Goal: Task Accomplishment & Management: Manage account settings

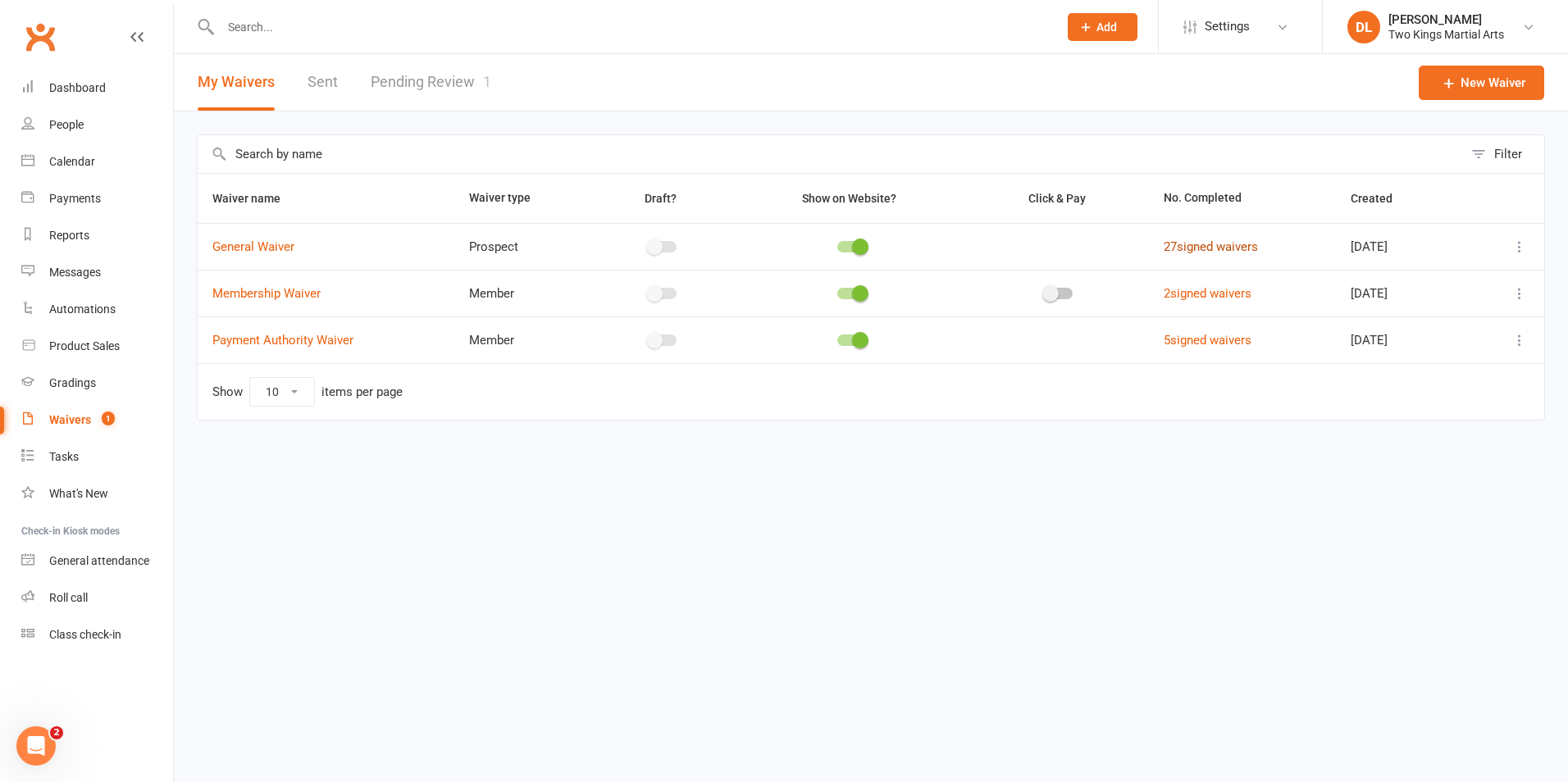
click at [1200, 252] on link "27 signed waivers" at bounding box center [1210, 247] width 94 height 15
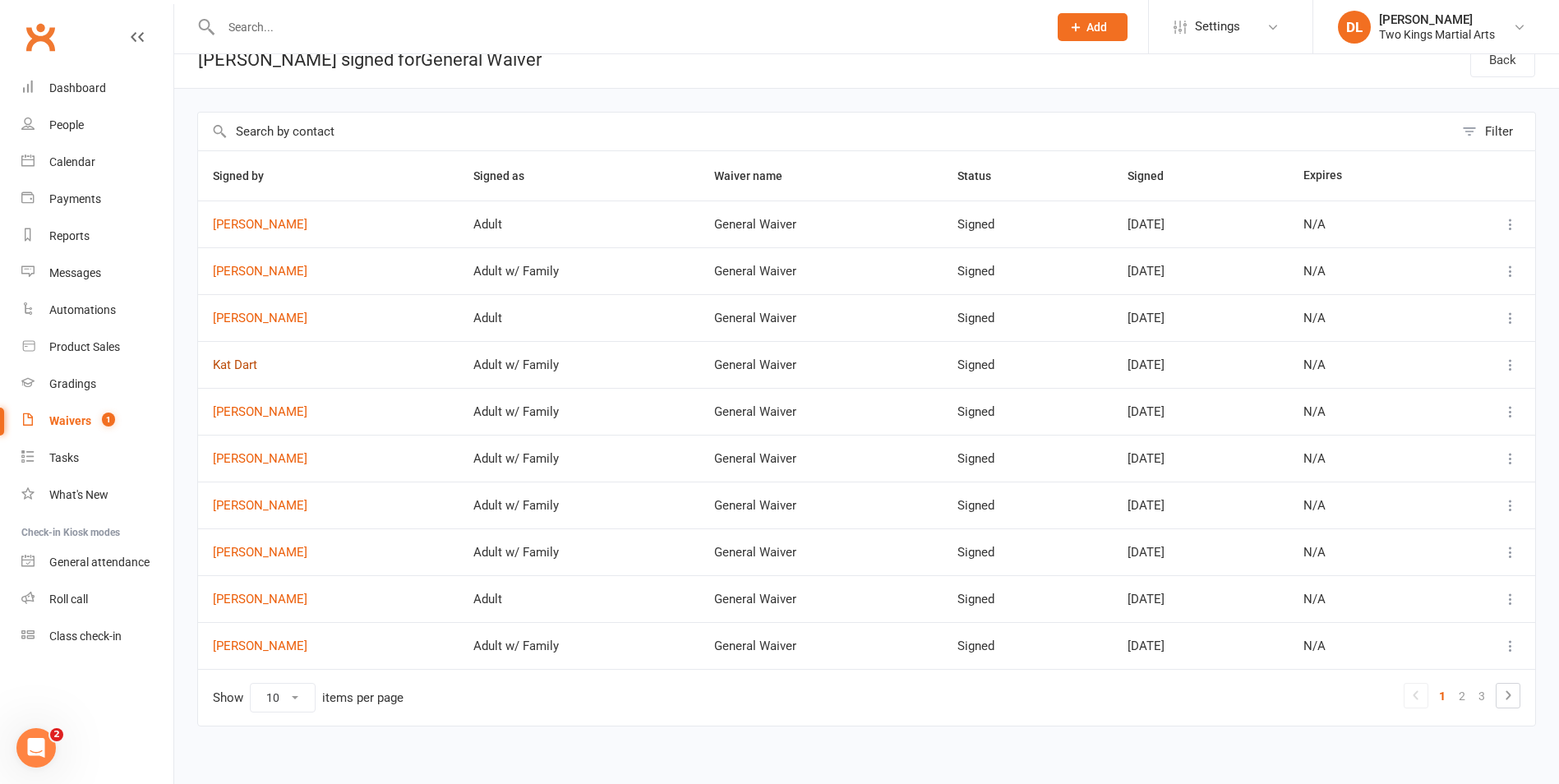
scroll to position [36, 0]
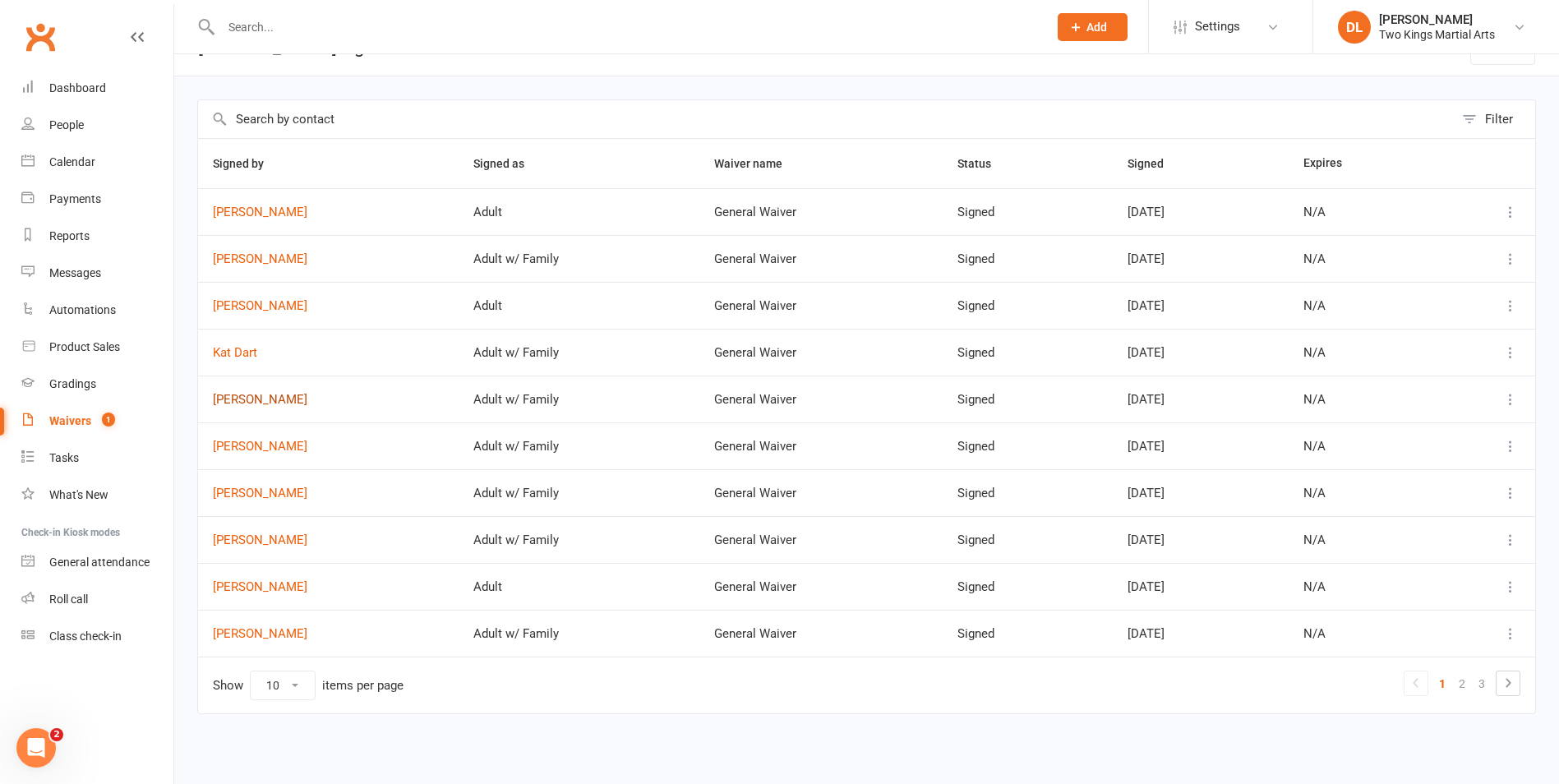
click at [264, 400] on link "[PERSON_NAME]" at bounding box center [329, 399] width 231 height 14
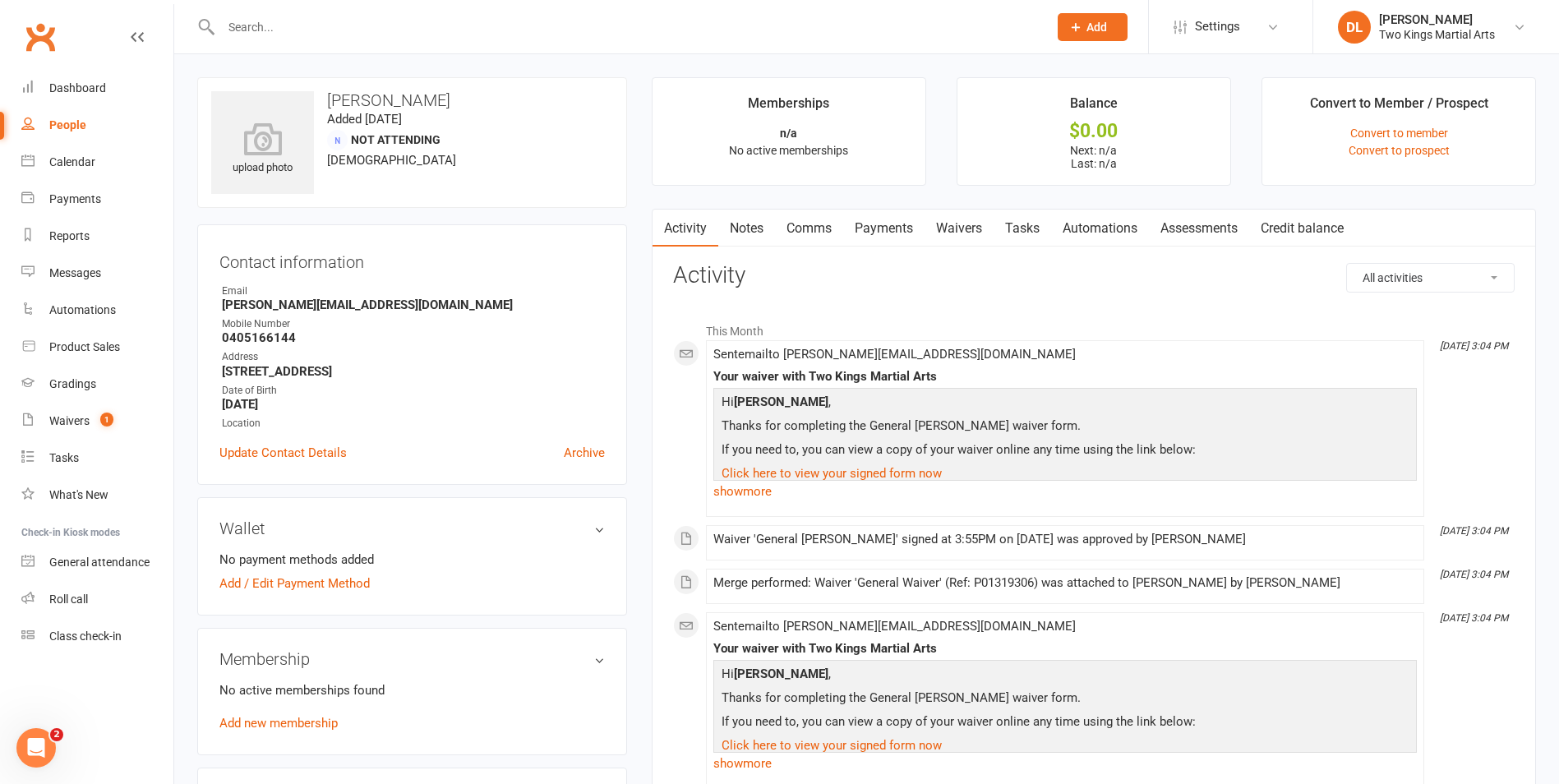
click at [66, 129] on div "People" at bounding box center [67, 125] width 37 height 13
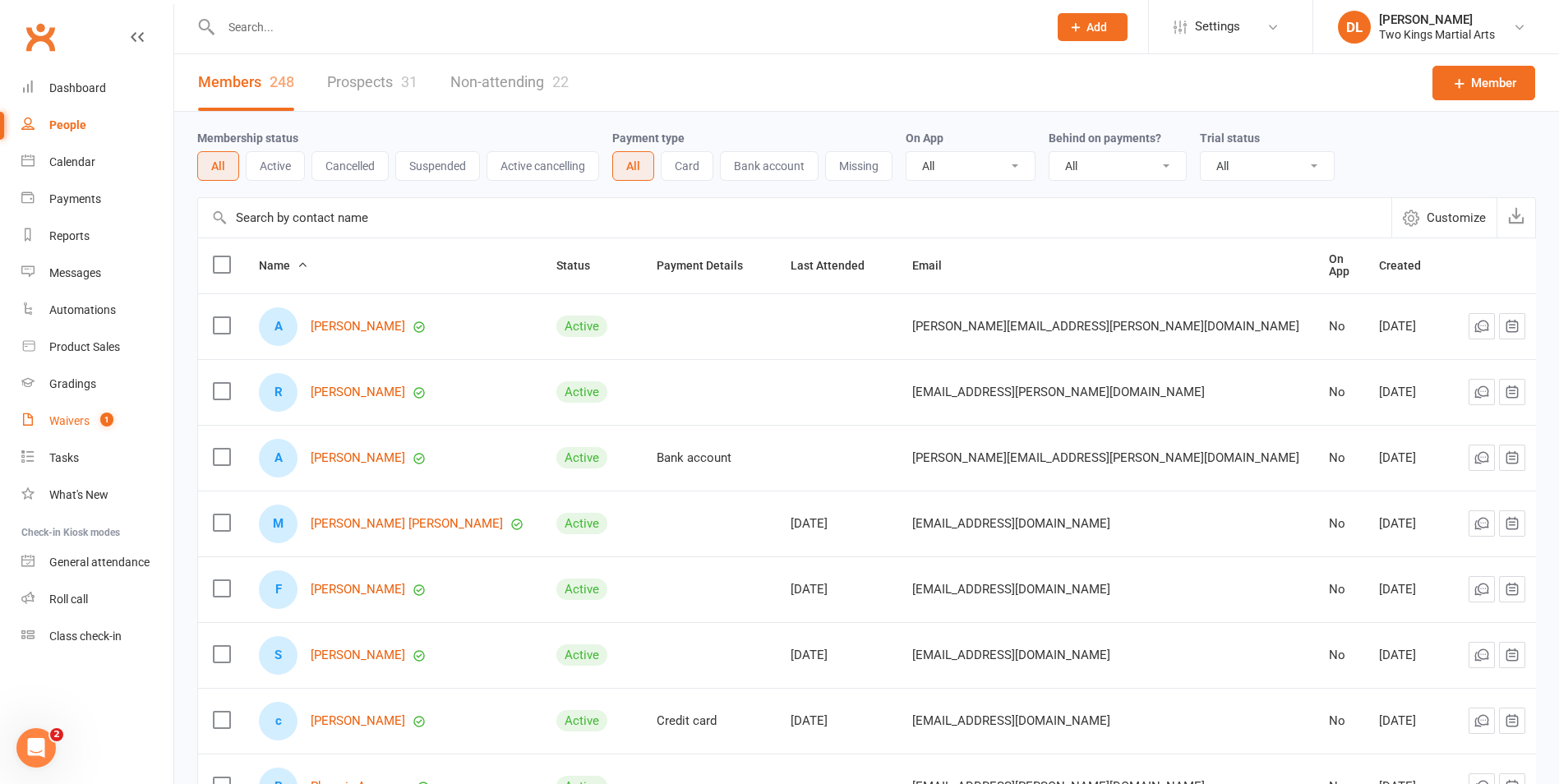
click at [91, 421] on link "Waivers 1" at bounding box center [97, 421] width 152 height 37
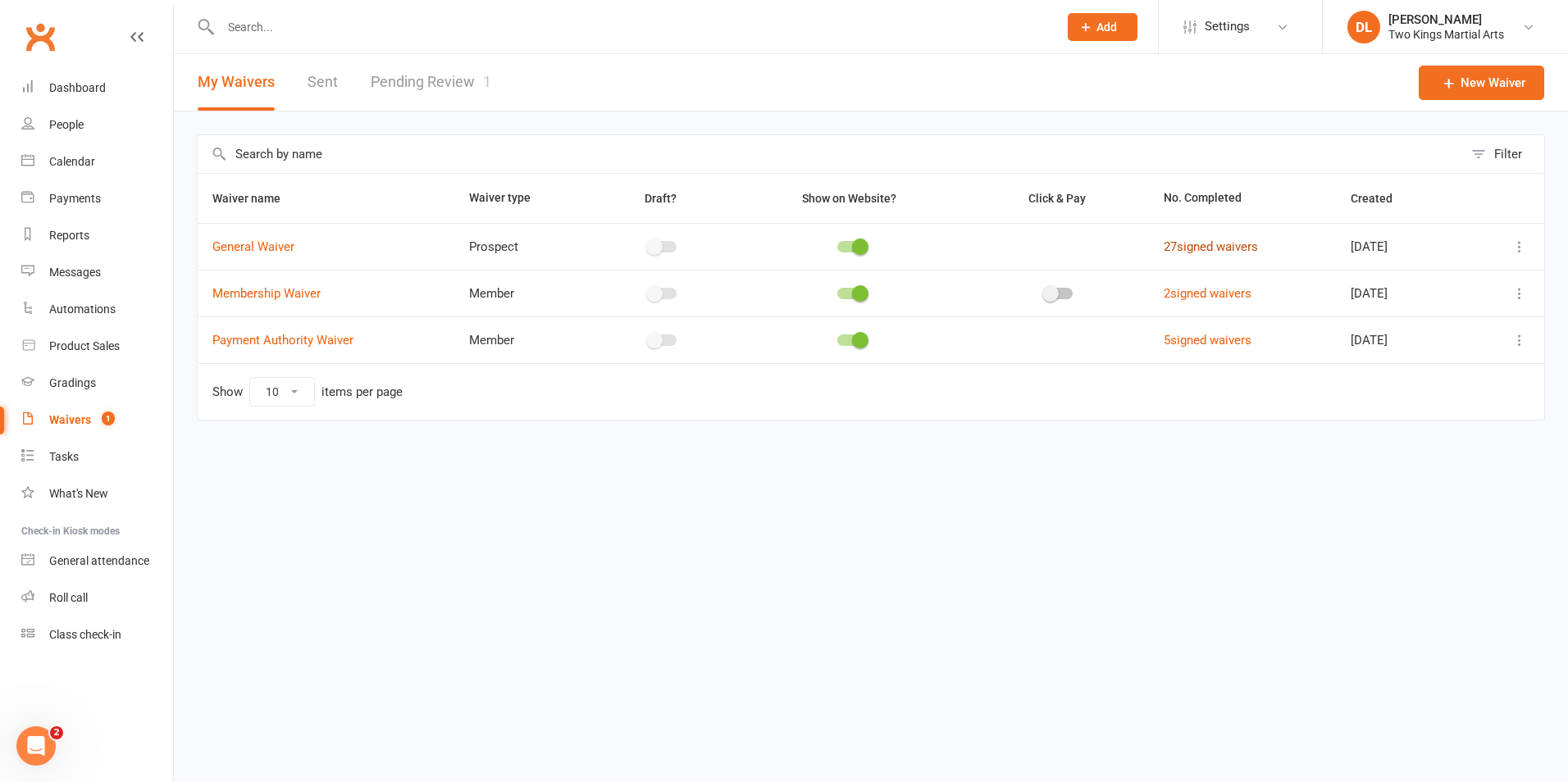
click at [1170, 253] on link "27 signed waivers" at bounding box center [1210, 247] width 94 height 15
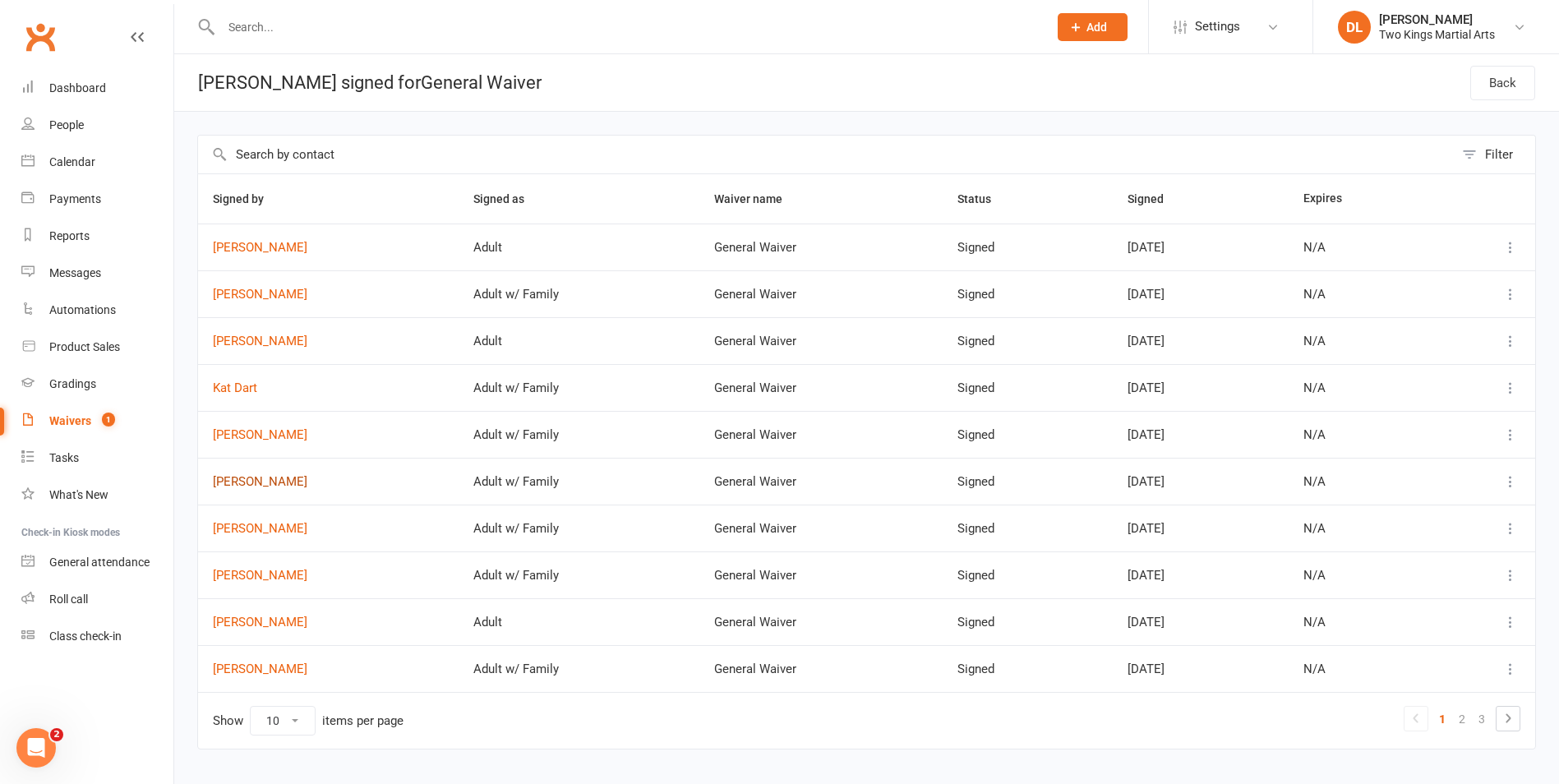
click at [268, 484] on link "[PERSON_NAME]" at bounding box center [329, 481] width 231 height 14
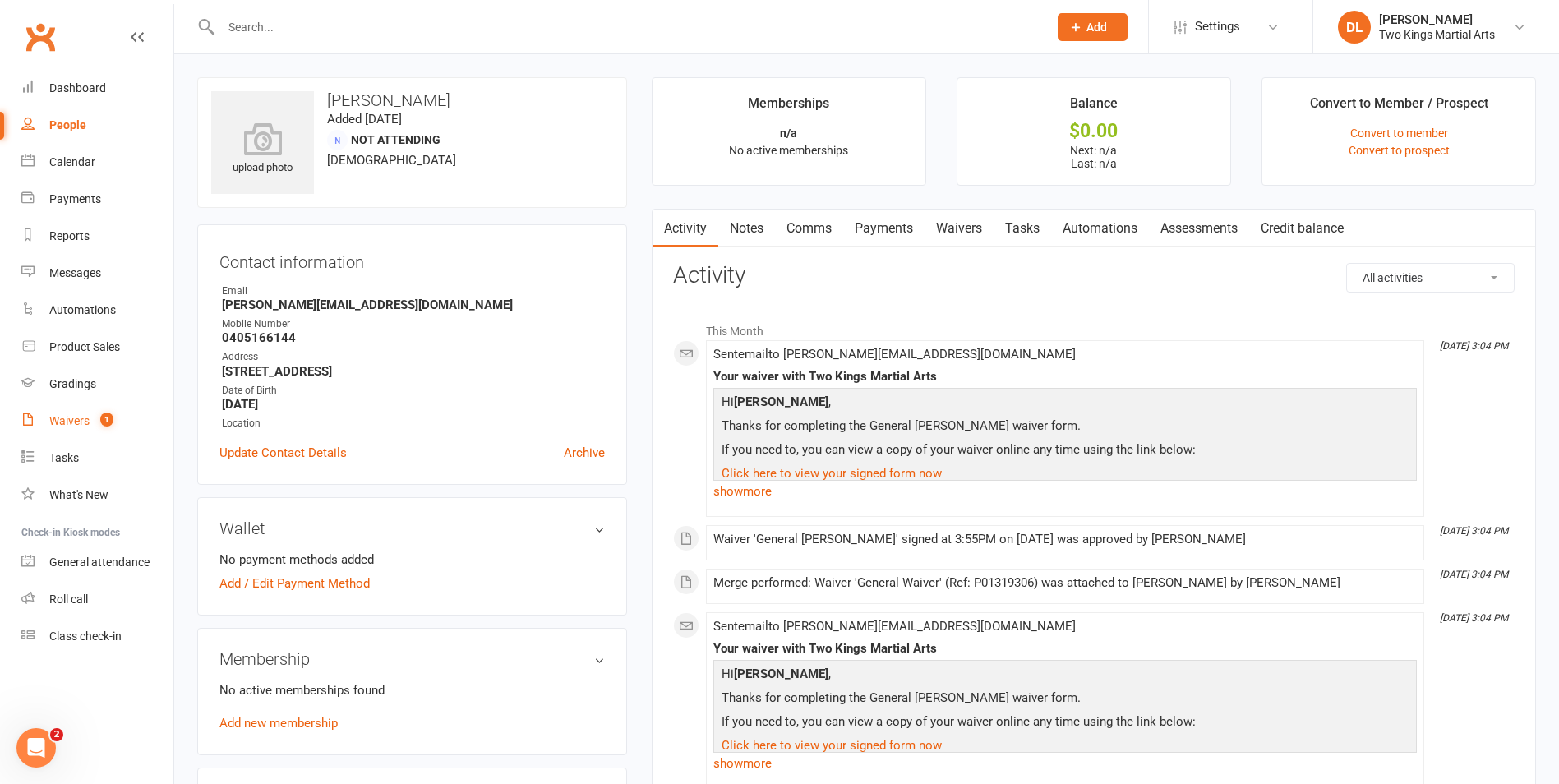
click at [71, 421] on div "Waivers" at bounding box center [69, 421] width 41 height 13
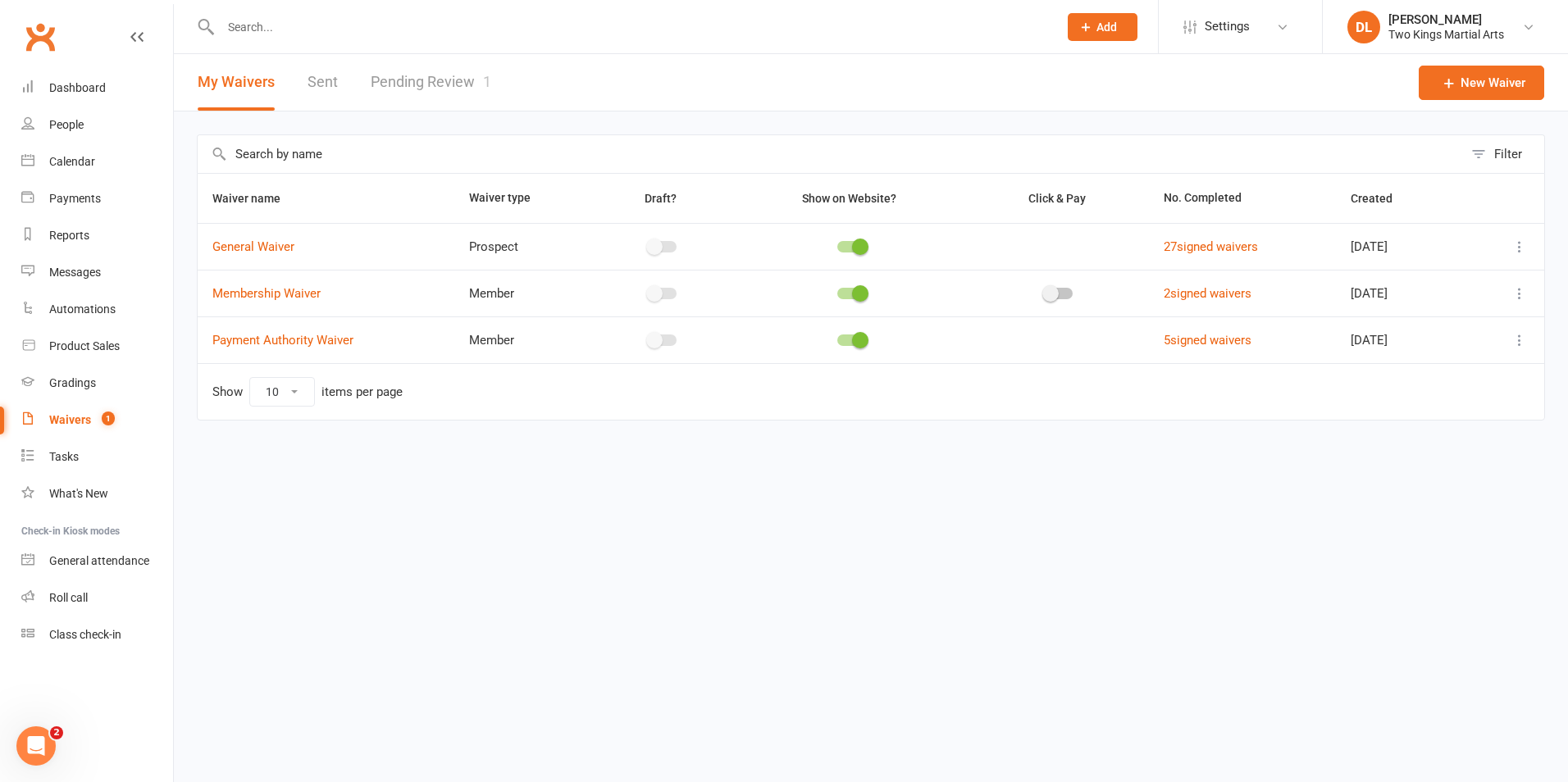
click at [430, 80] on link "Pending Review 1" at bounding box center [431, 82] width 121 height 56
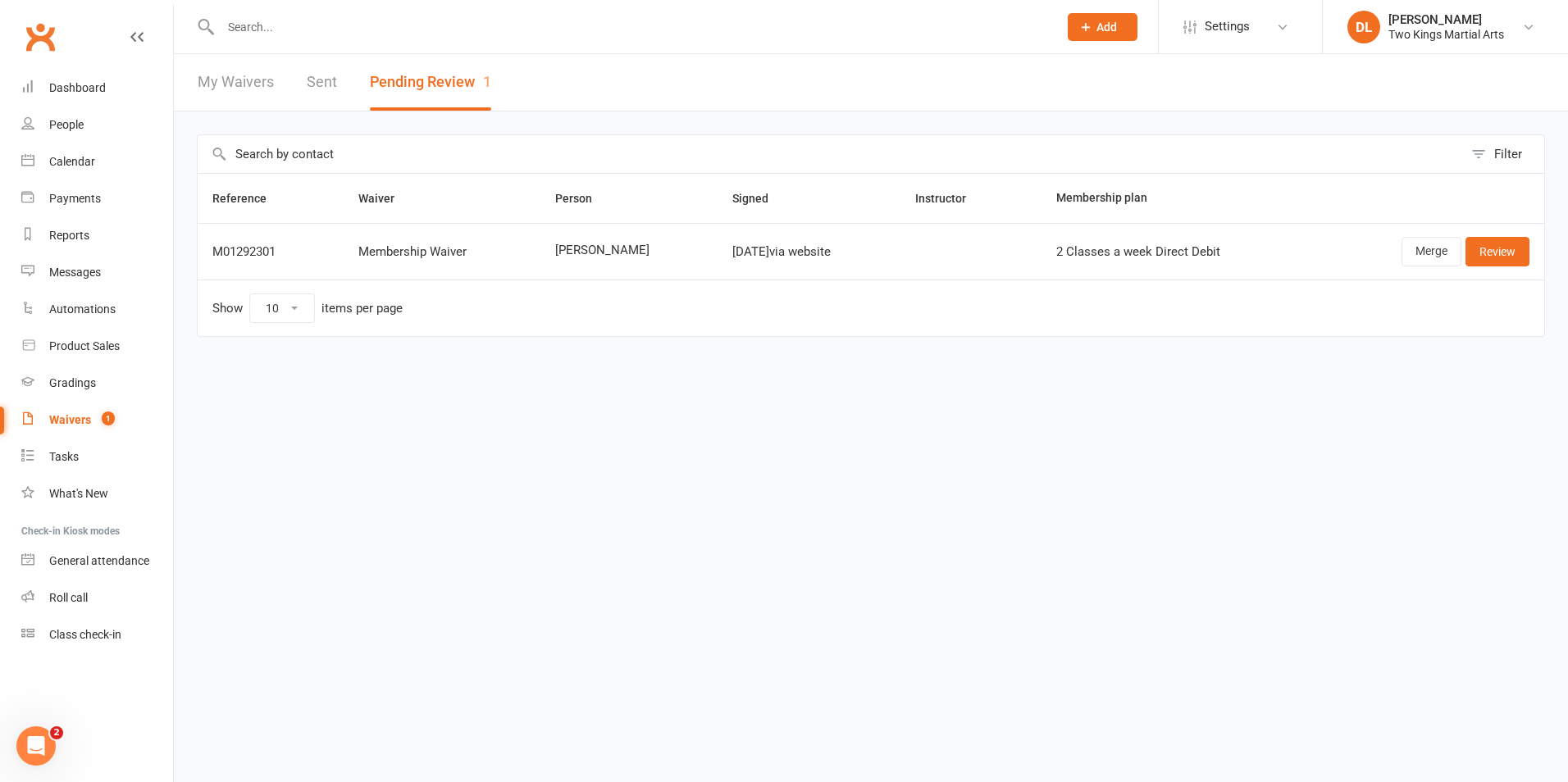
click at [78, 422] on div "Waivers" at bounding box center [70, 420] width 42 height 13
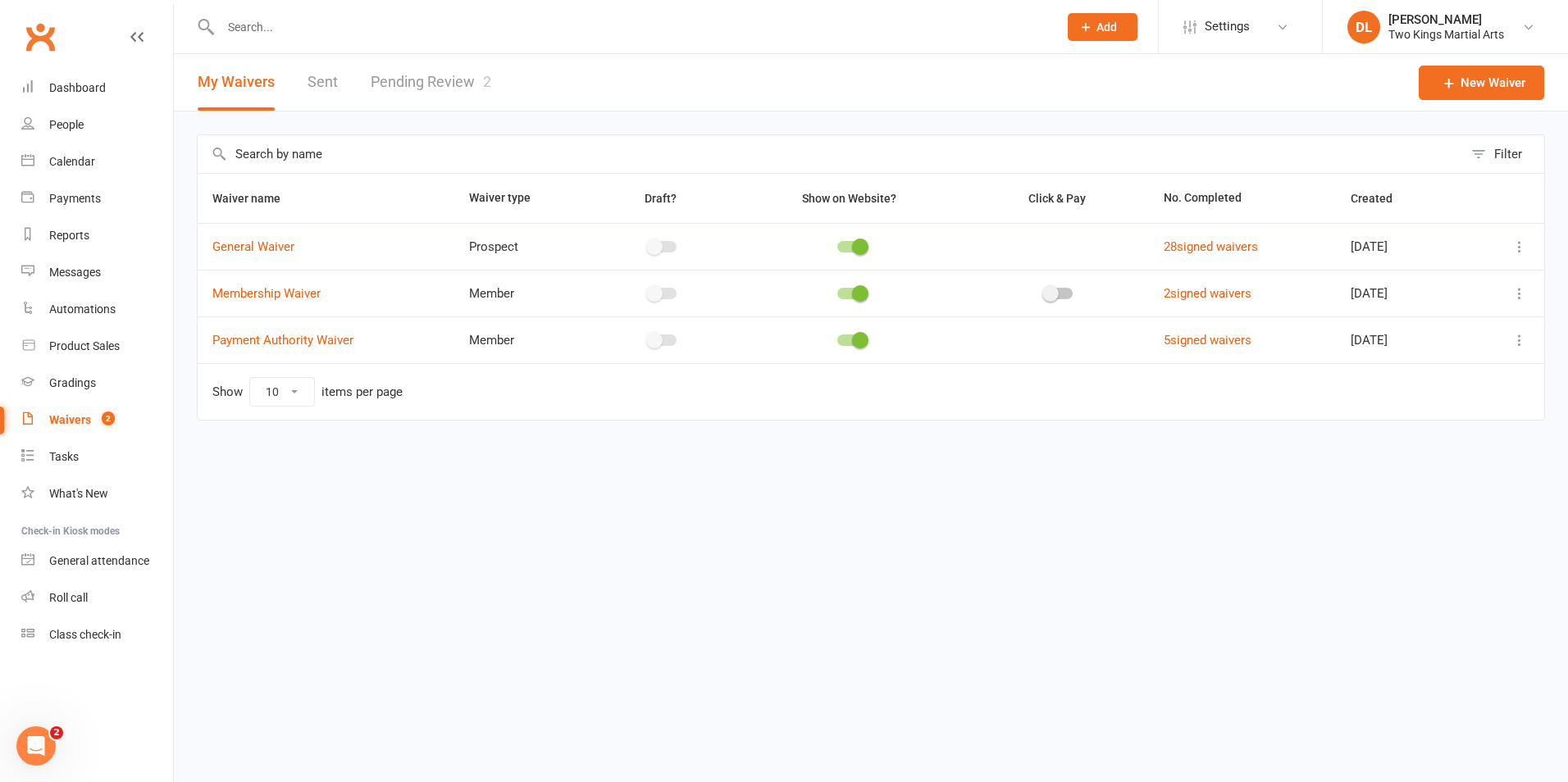
click at [410, 77] on link "Pending Review 2" at bounding box center [431, 82] width 121 height 56
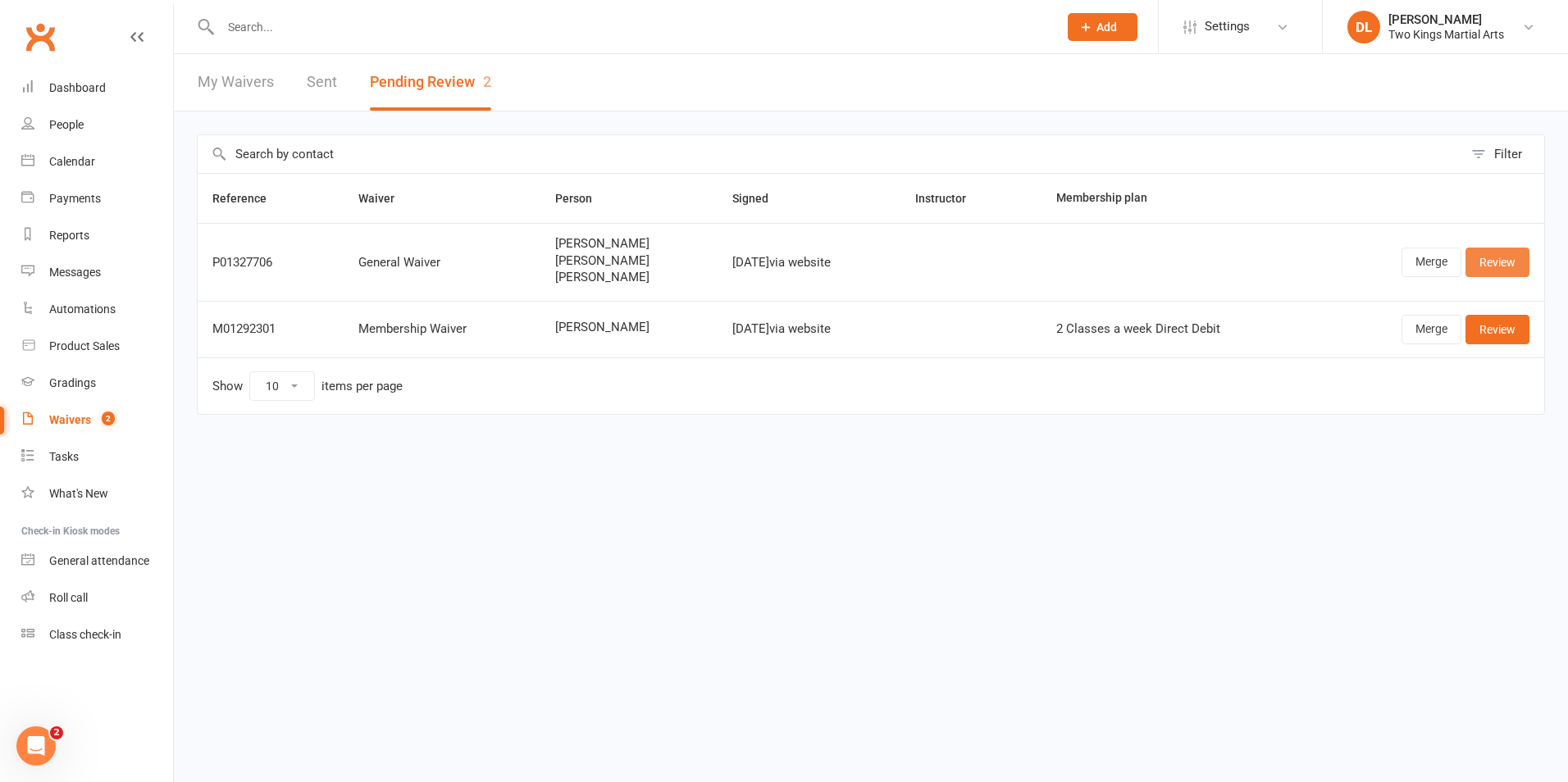
click at [1505, 262] on link "Review" at bounding box center [1497, 262] width 64 height 30
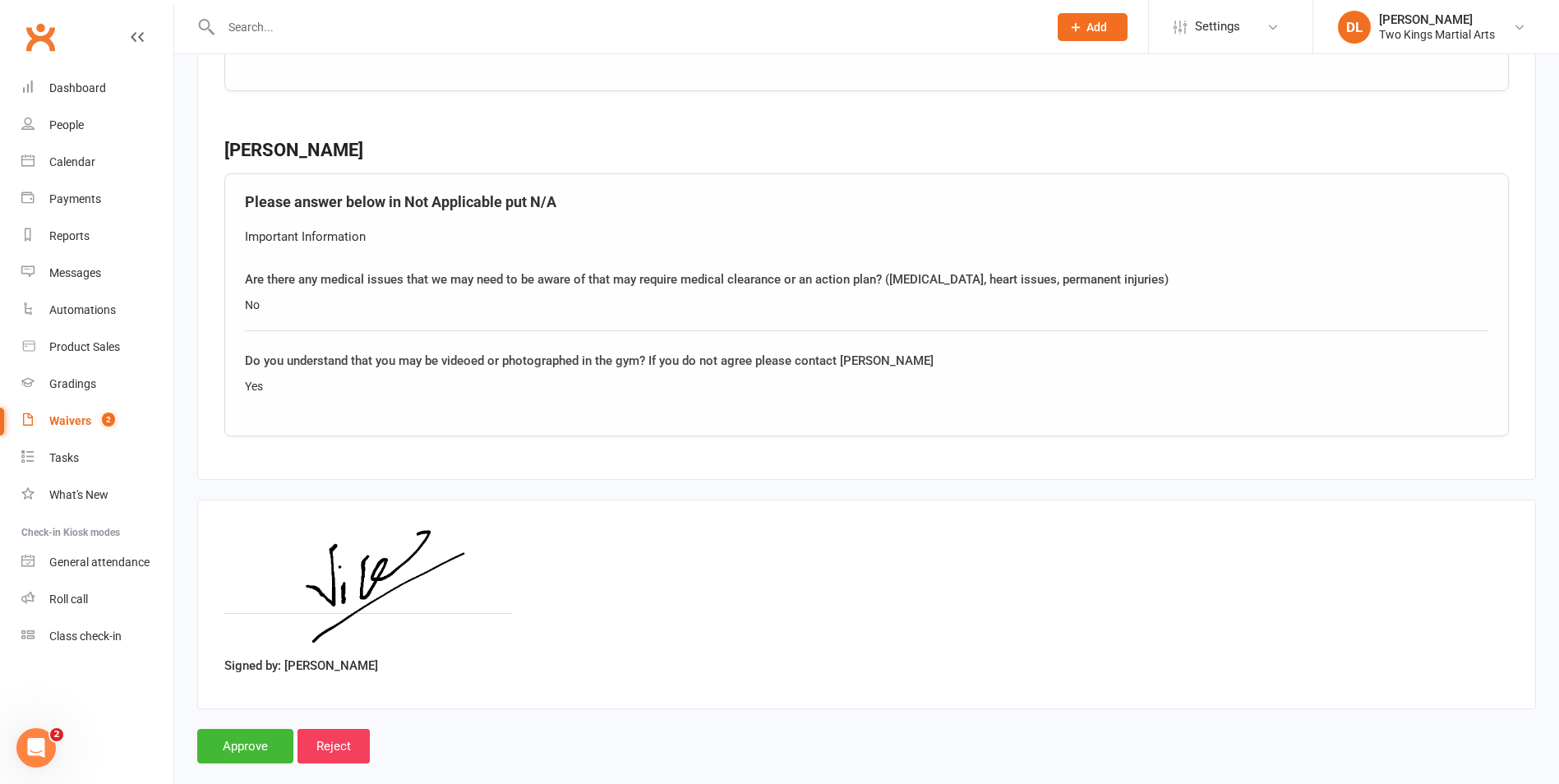
scroll to position [2574, 0]
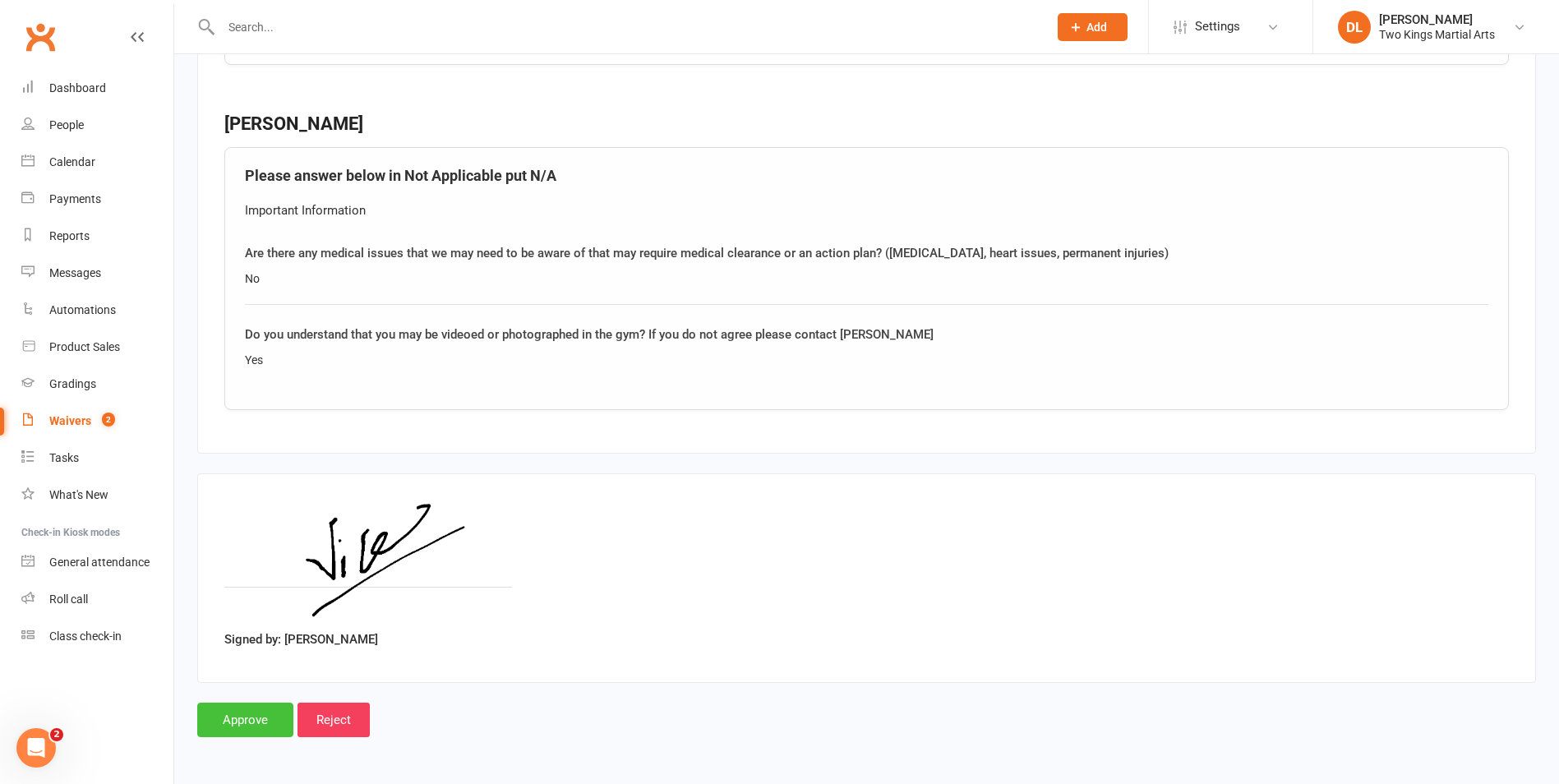
click at [238, 718] on input "Approve" at bounding box center [246, 720] width 96 height 35
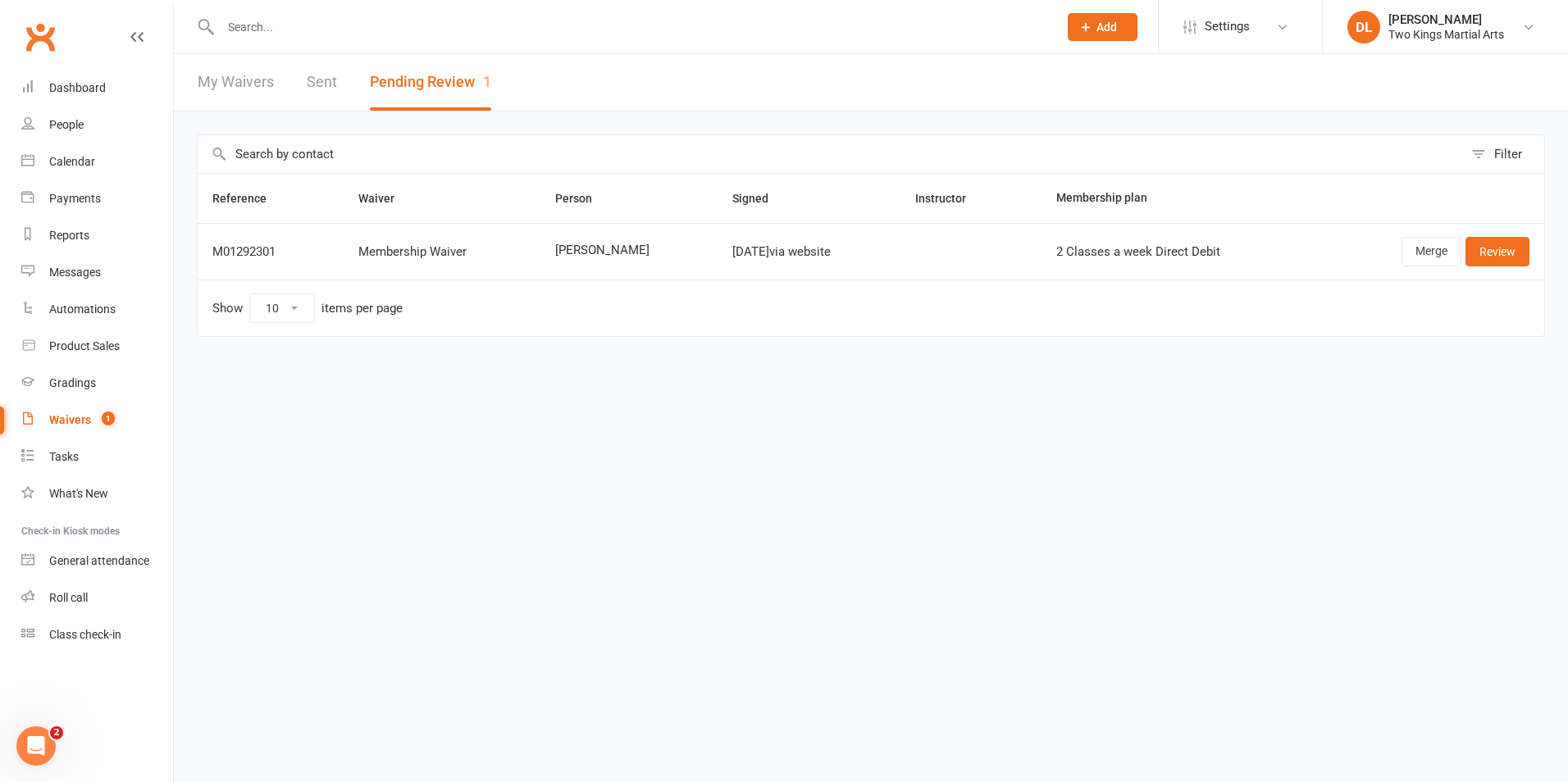
click at [69, 419] on div "Waivers" at bounding box center [70, 420] width 42 height 13
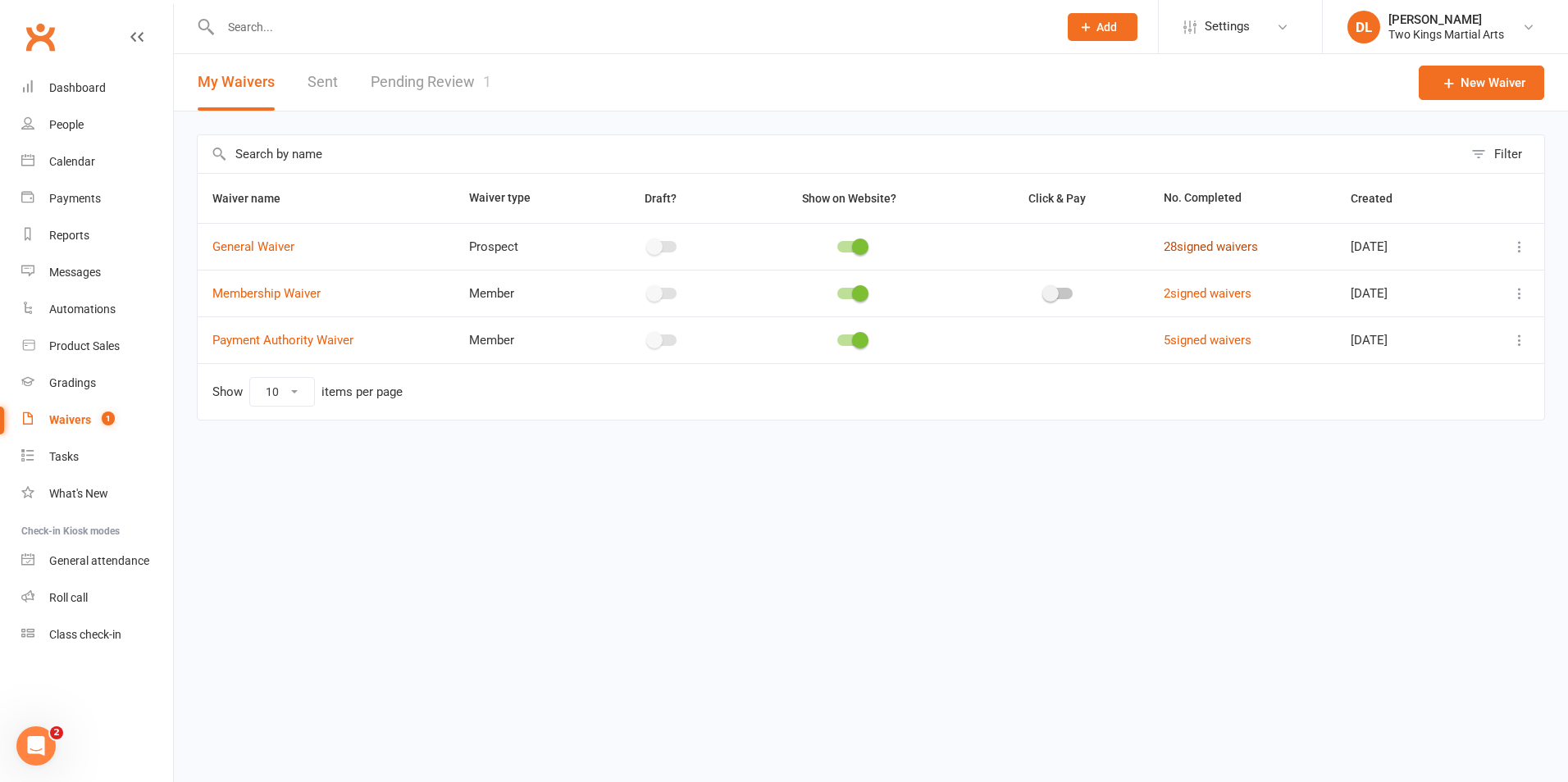
click at [1170, 244] on link "28 signed waivers" at bounding box center [1210, 247] width 94 height 15
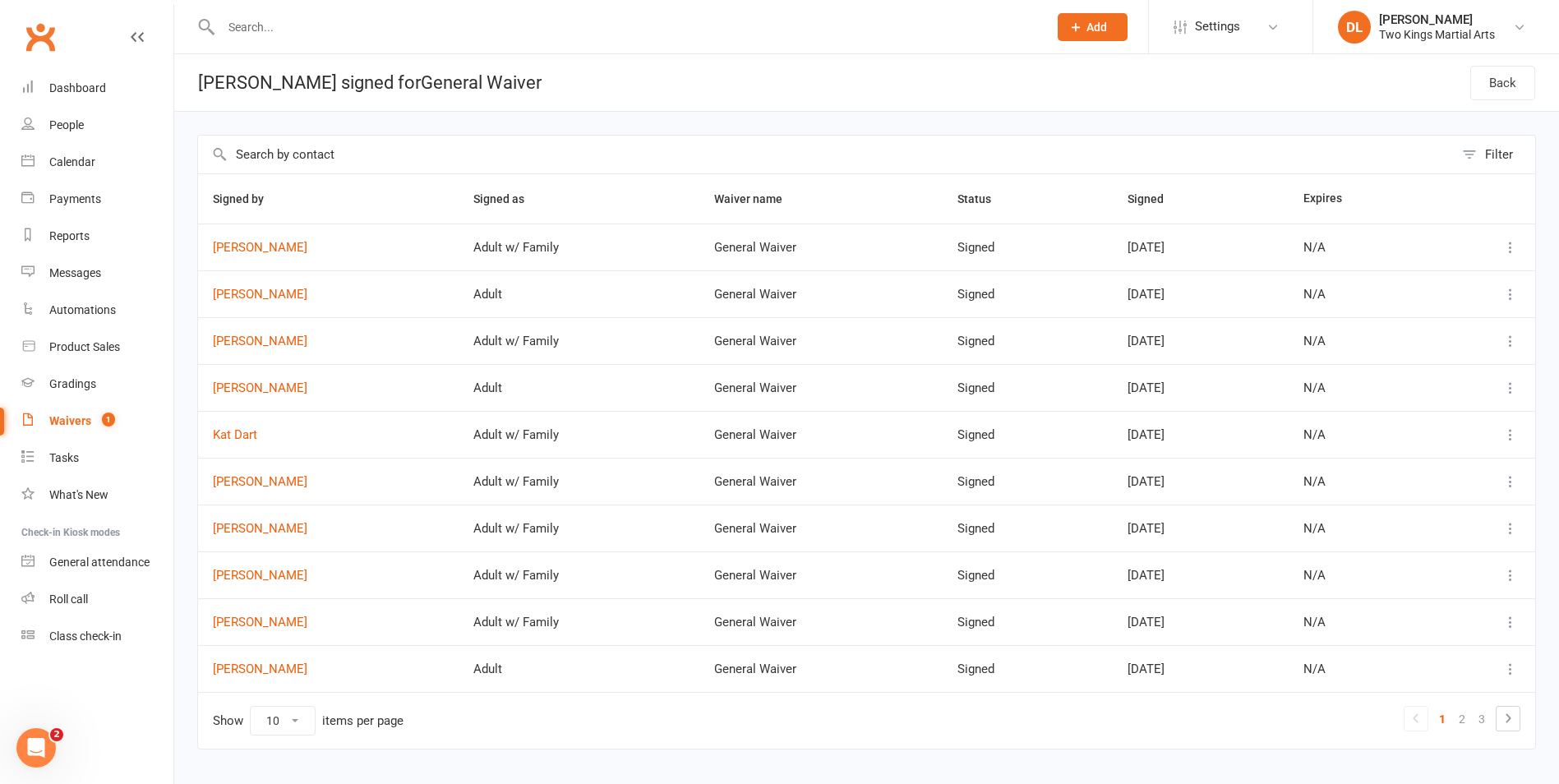
click at [257, 32] on input "text" at bounding box center [626, 27] width 820 height 23
type input "y"
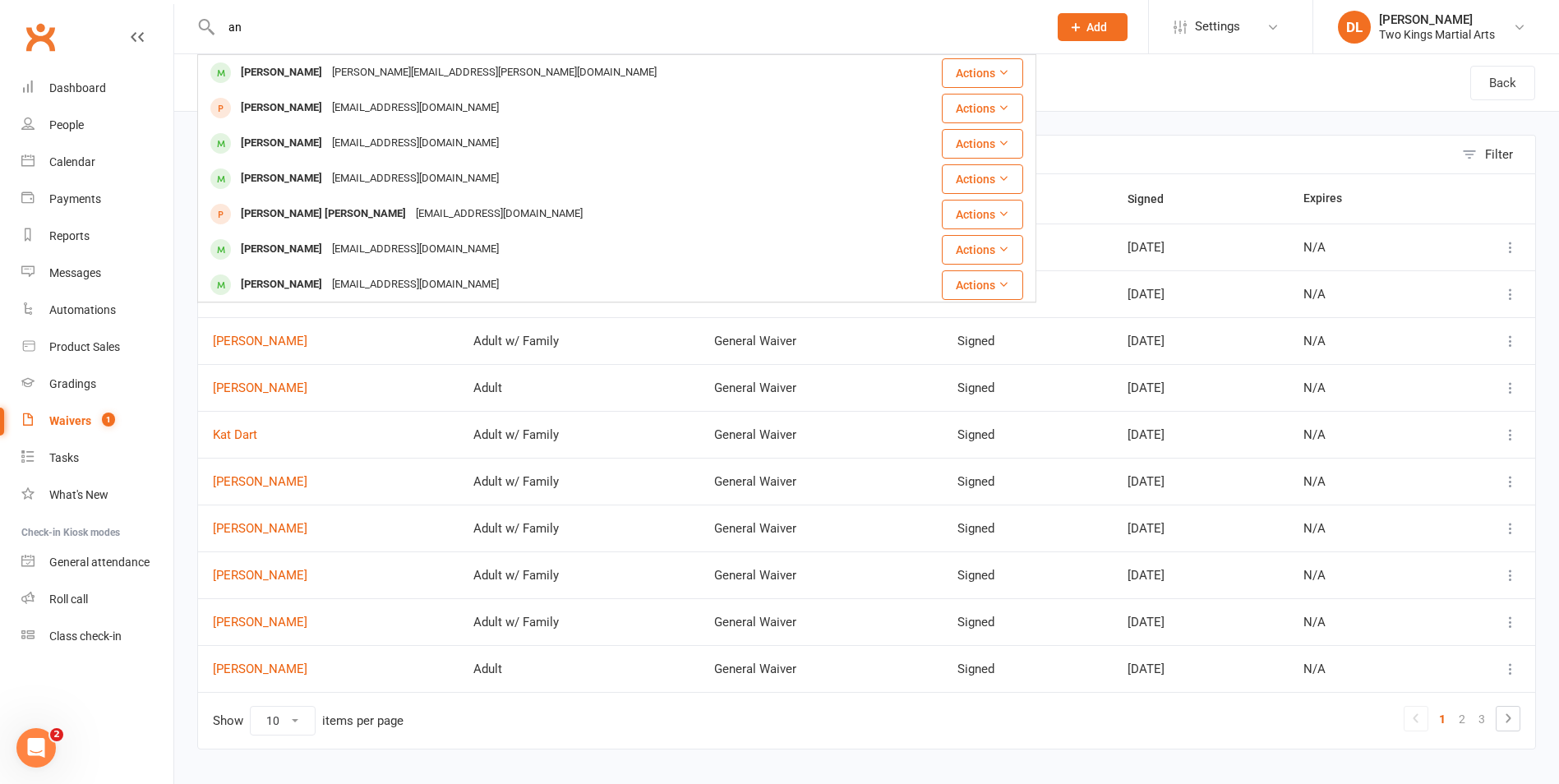
type input "a"
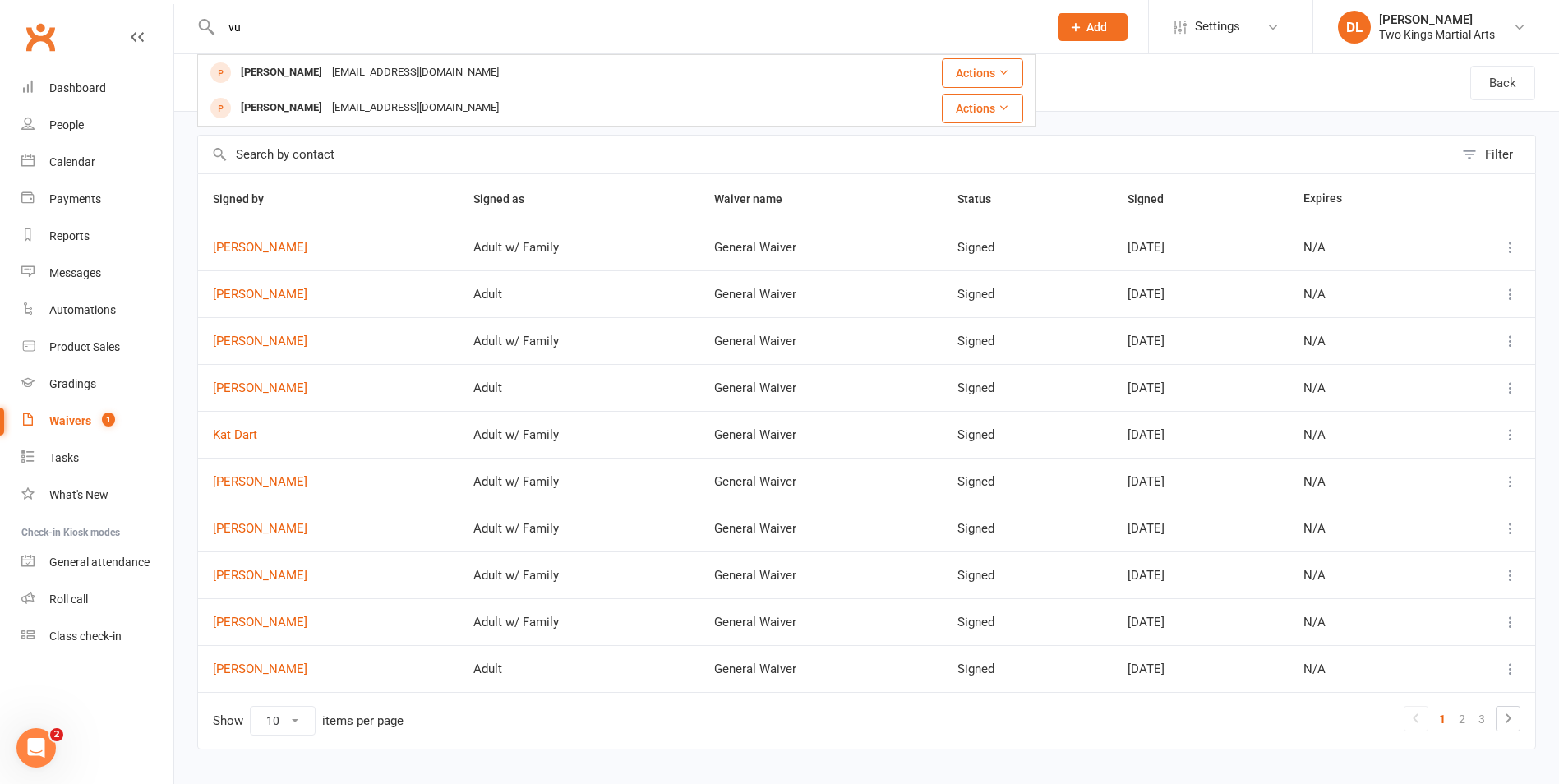
type input "v"
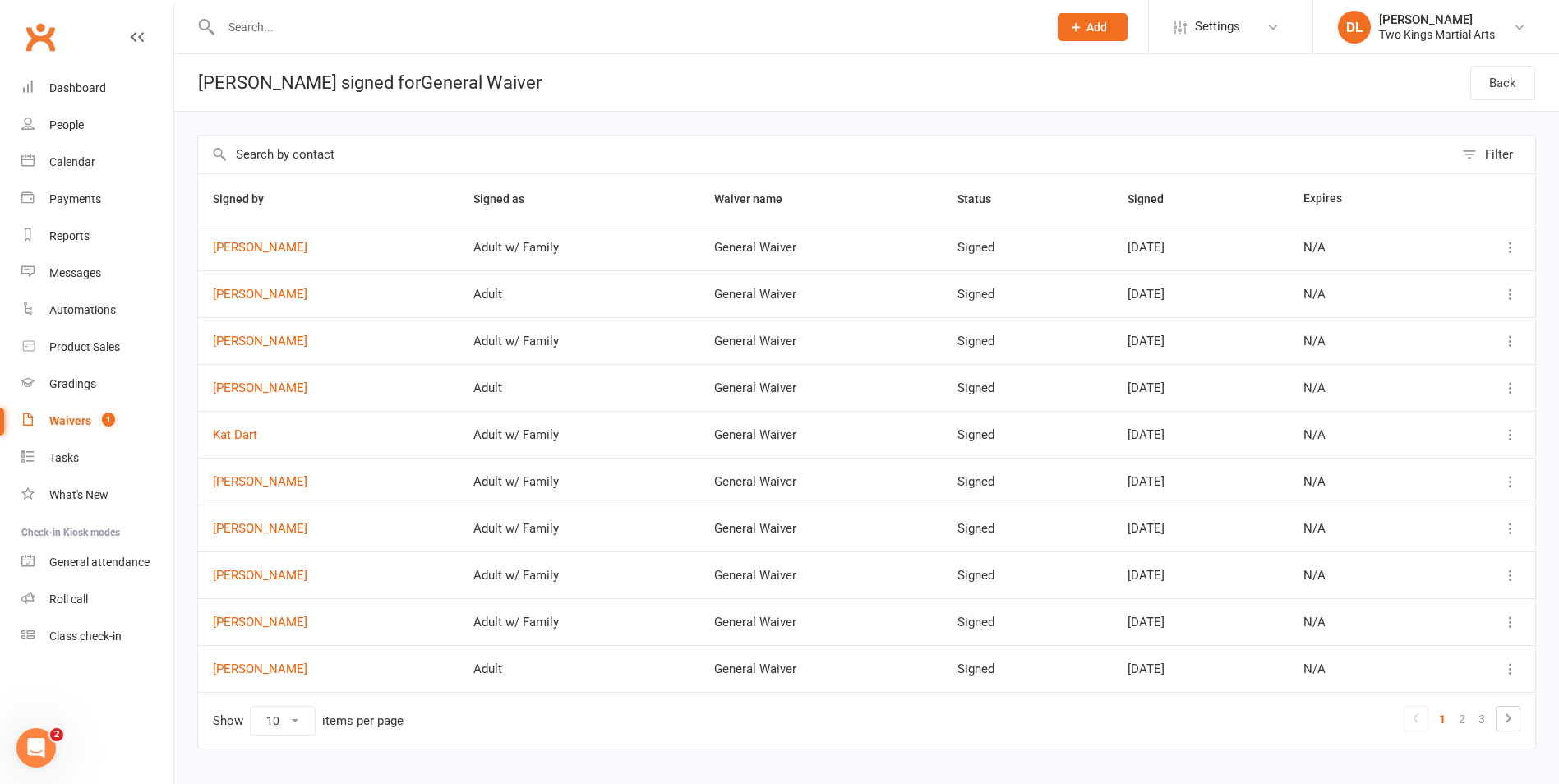
click at [78, 427] on div "Waivers" at bounding box center [70, 421] width 42 height 13
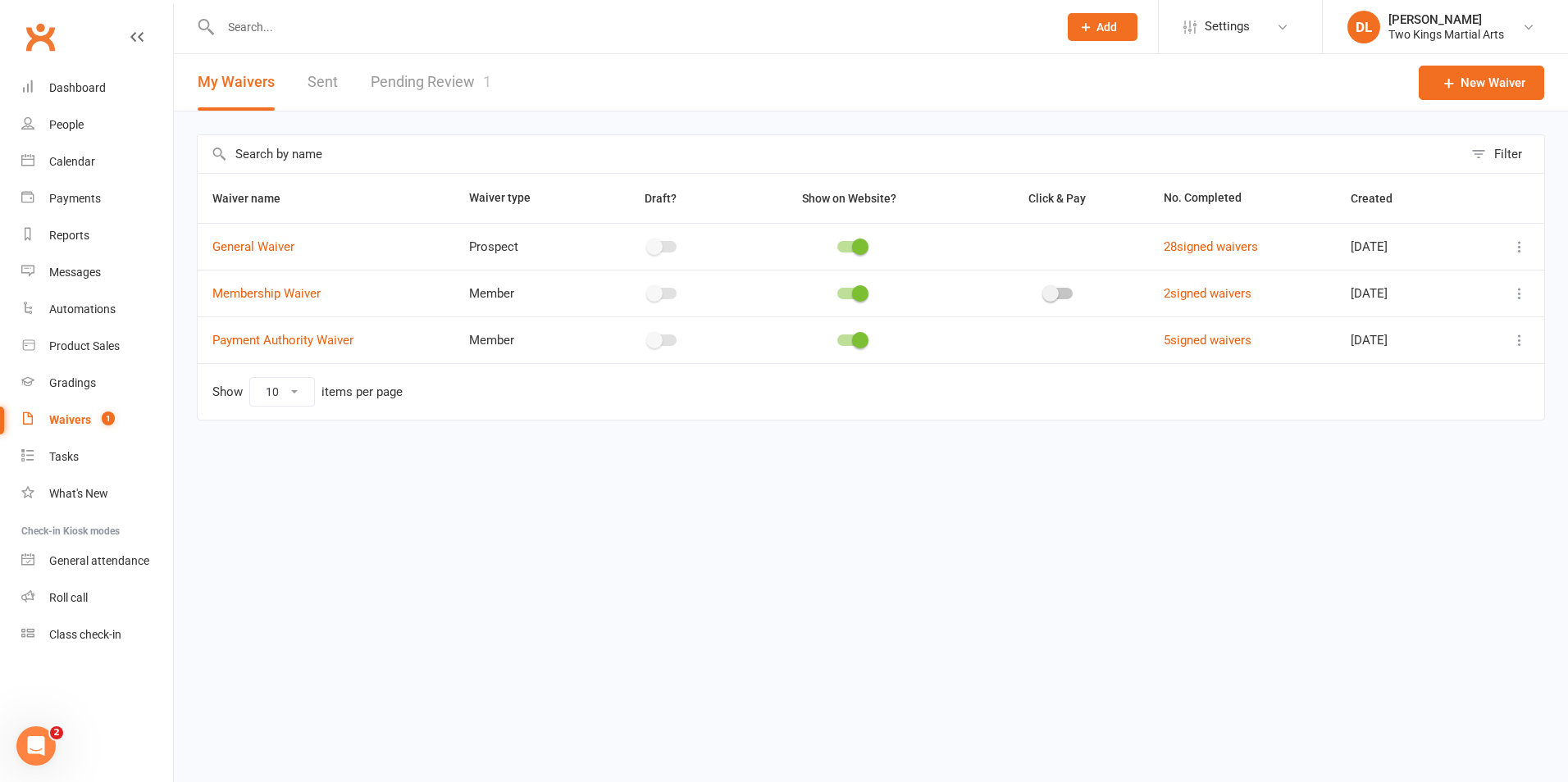
click at [330, 84] on link "Sent" at bounding box center [322, 82] width 31 height 56
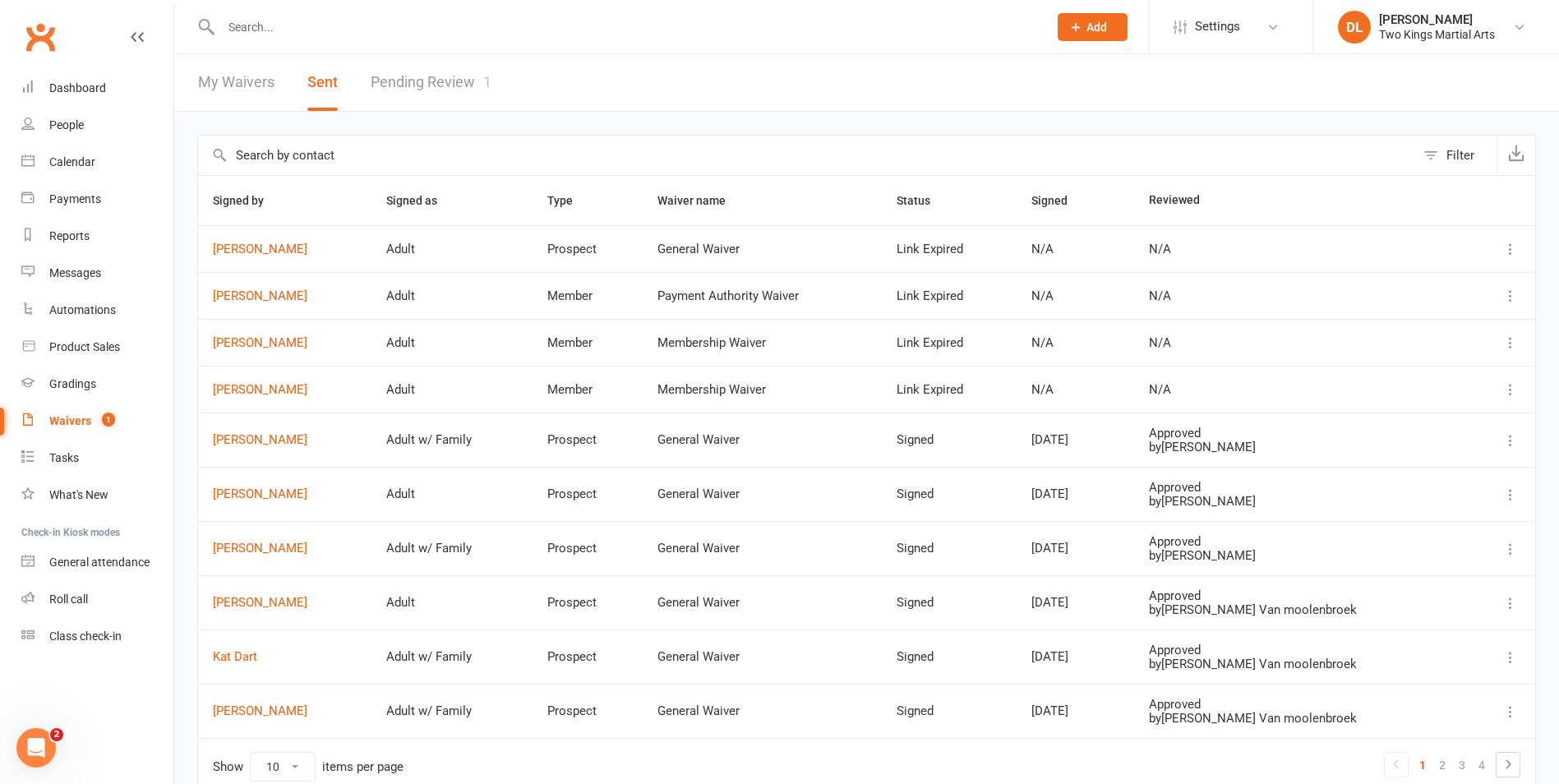
click at [440, 77] on link "Pending Review 1" at bounding box center [431, 82] width 121 height 56
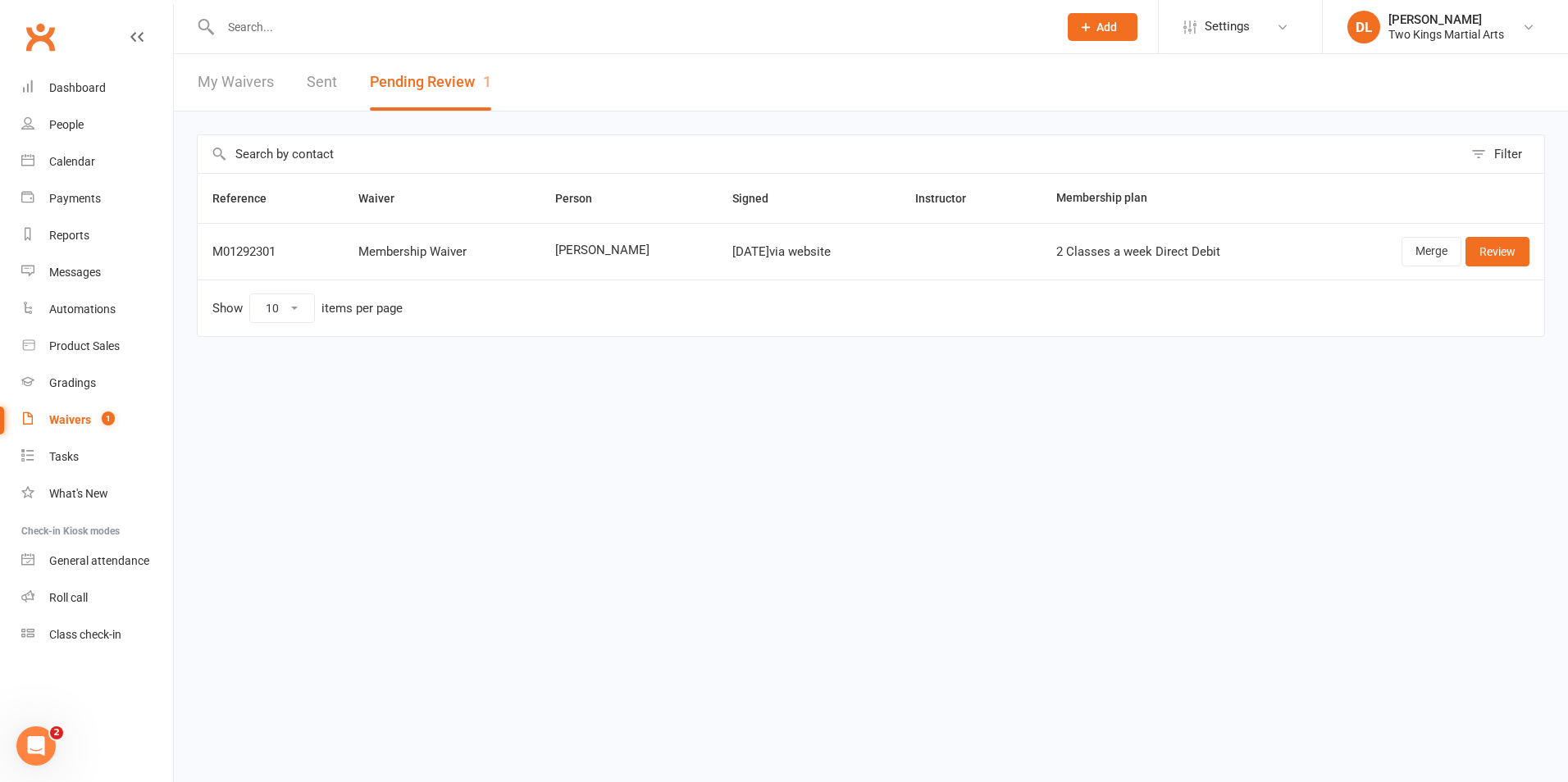
click at [238, 75] on link "My Waivers" at bounding box center [236, 82] width 76 height 56
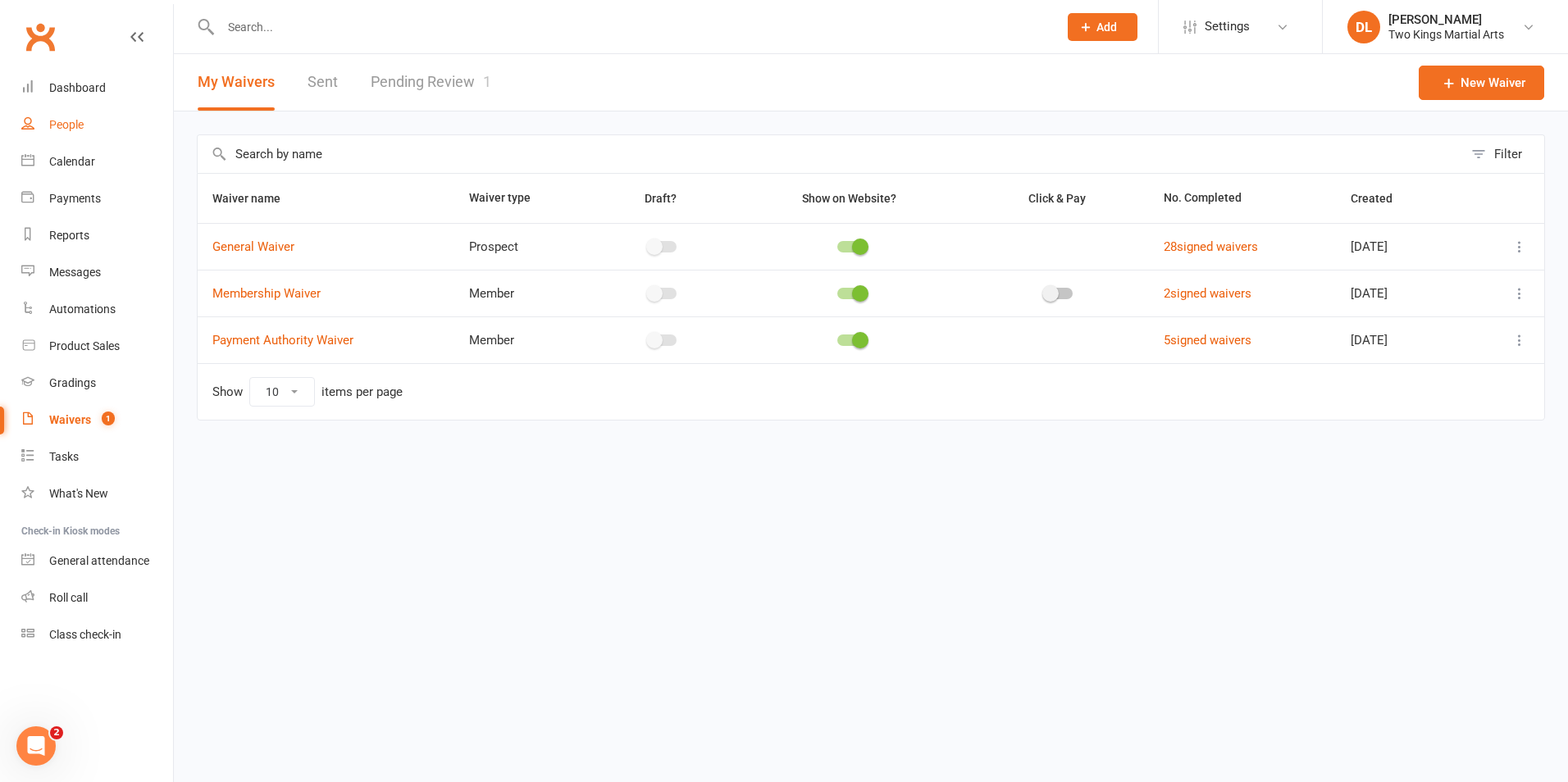
click at [84, 123] on link "People" at bounding box center [97, 125] width 152 height 37
